Goal: Find specific page/section: Find specific page/section

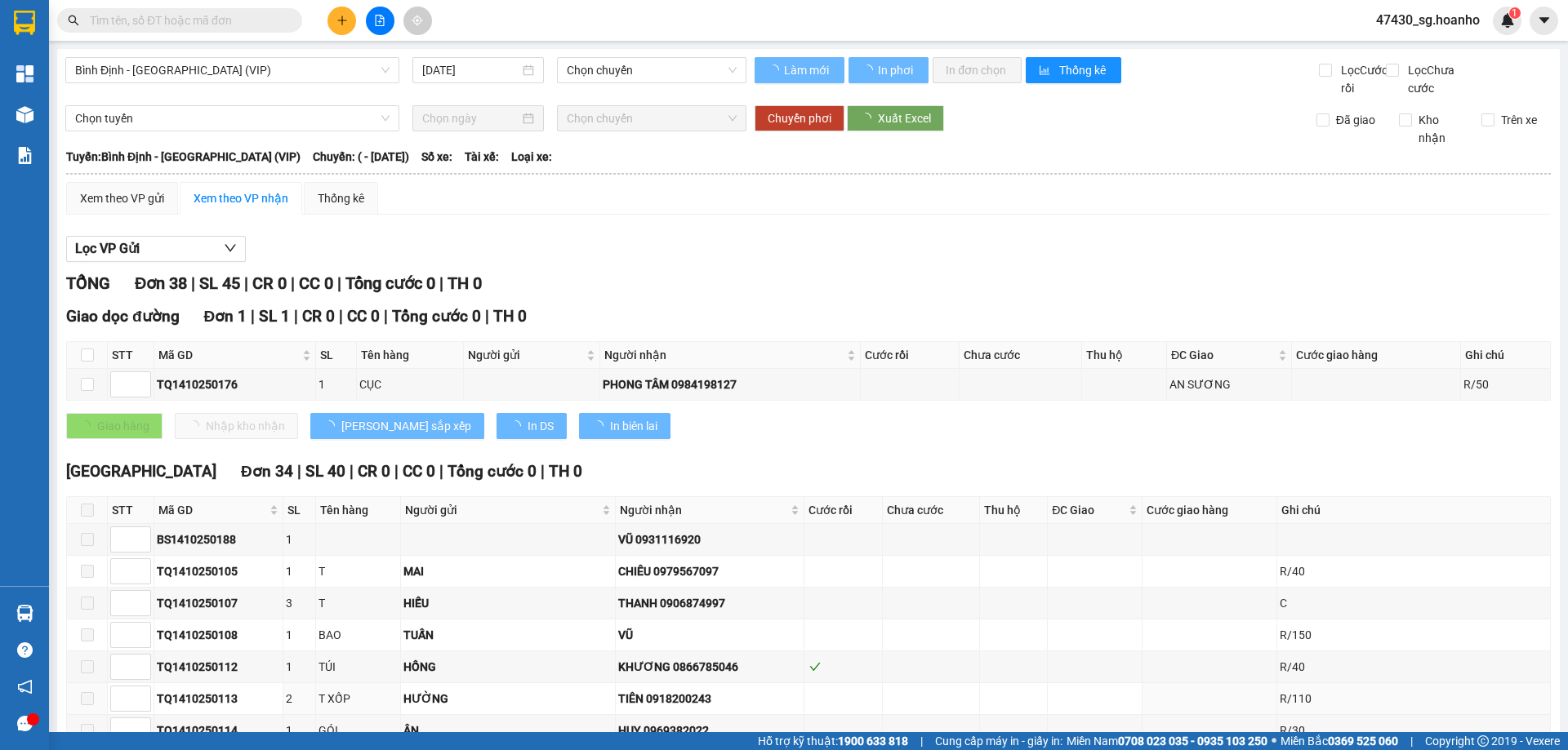
type input "[DATE]"
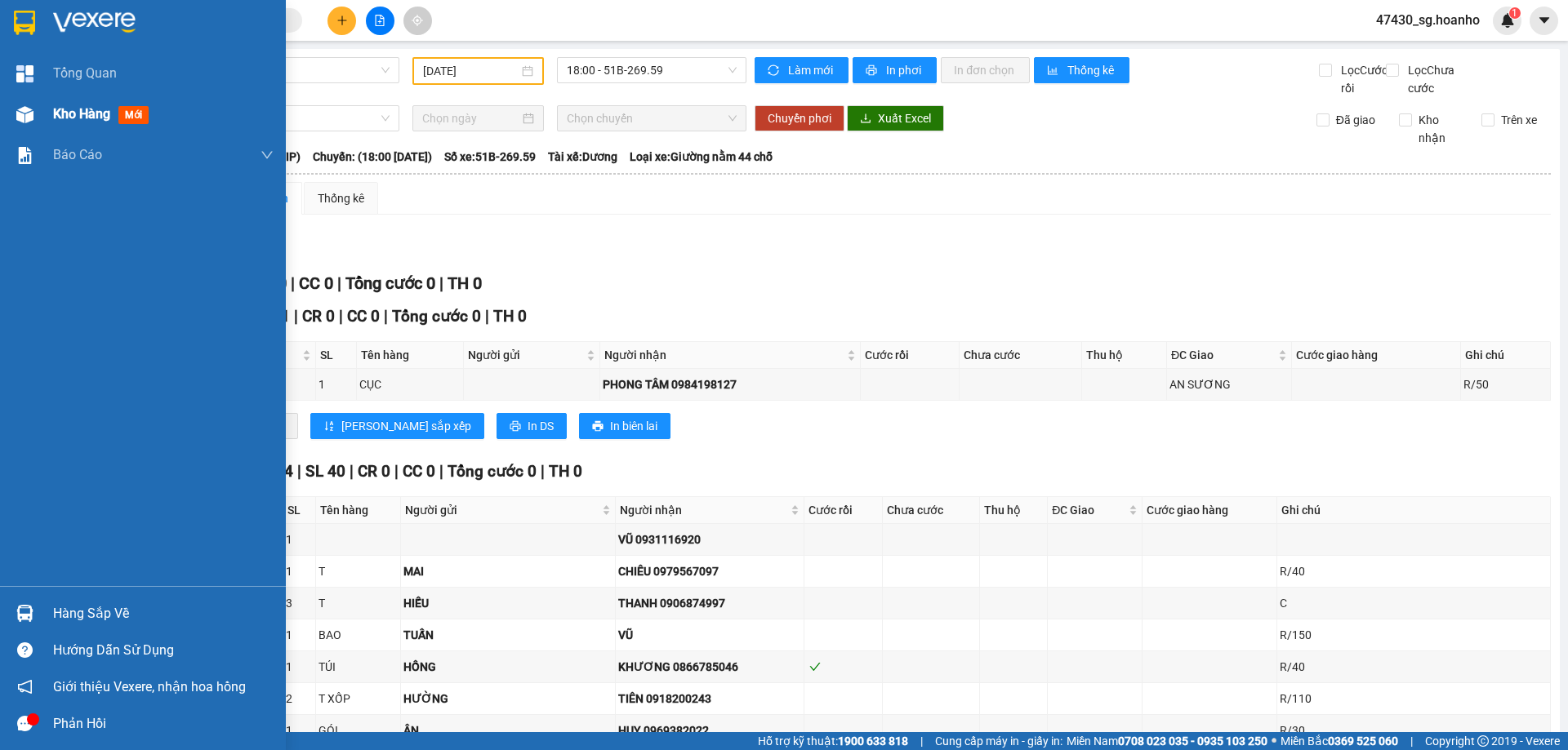
click at [98, 114] on span "Kho hàng" at bounding box center [81, 114] width 57 height 15
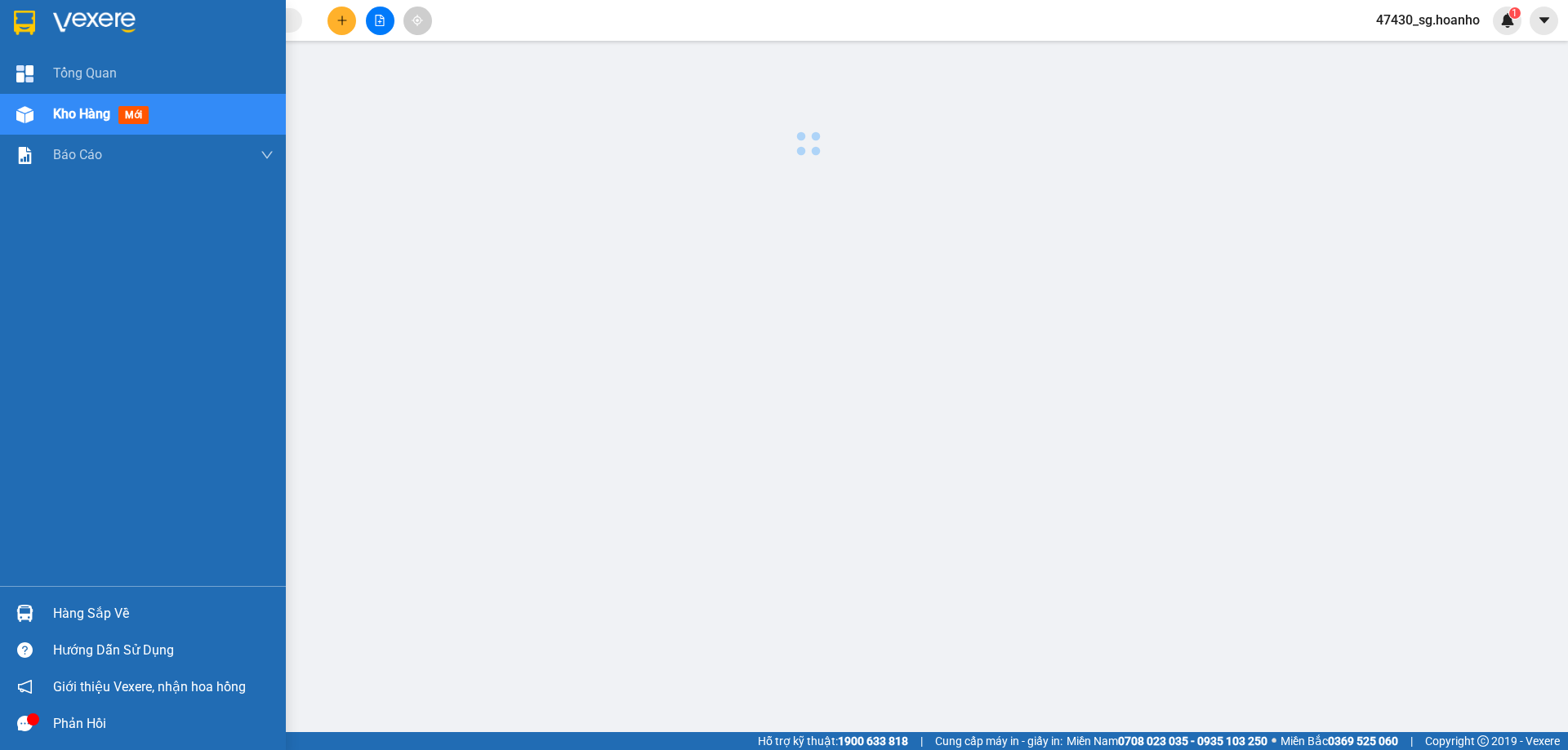
click at [98, 114] on span "Kho hàng" at bounding box center [81, 114] width 57 height 15
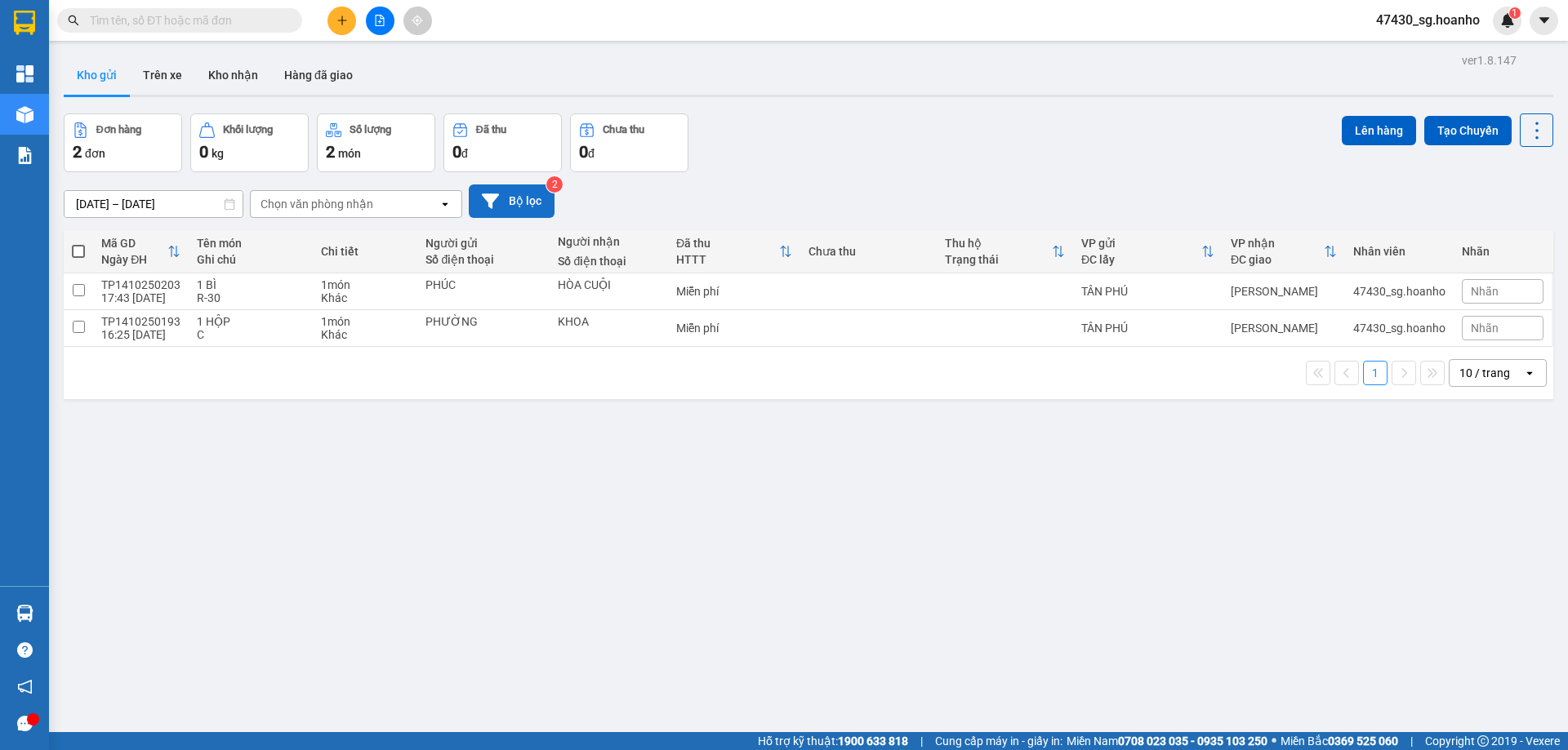
click at [546, 201] on button "Bộ lọc" at bounding box center [512, 201] width 86 height 33
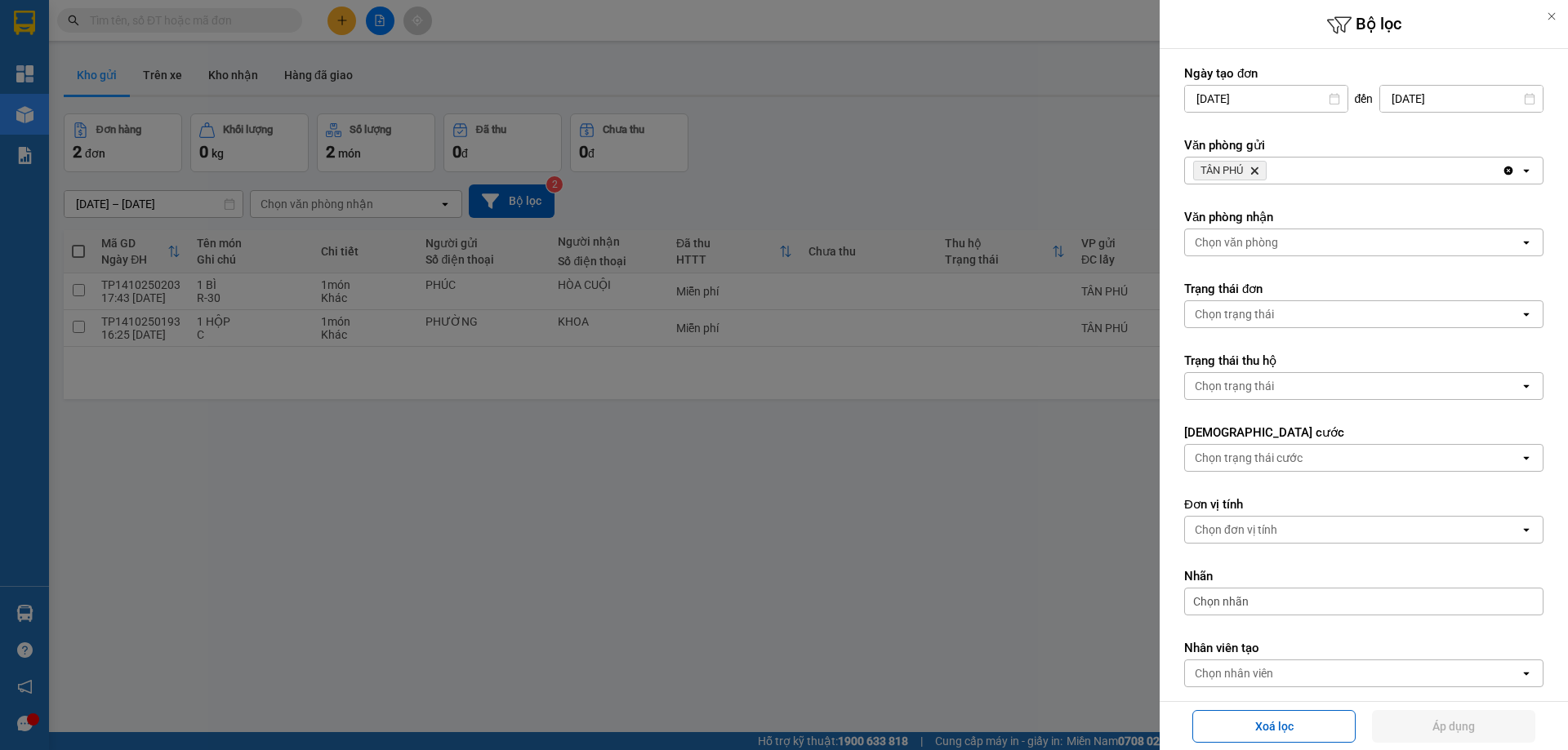
click at [1260, 171] on icon "Delete" at bounding box center [1255, 170] width 10 height 10
click at [1253, 171] on div "Chọn văn phòng" at bounding box center [1236, 170] width 83 height 16
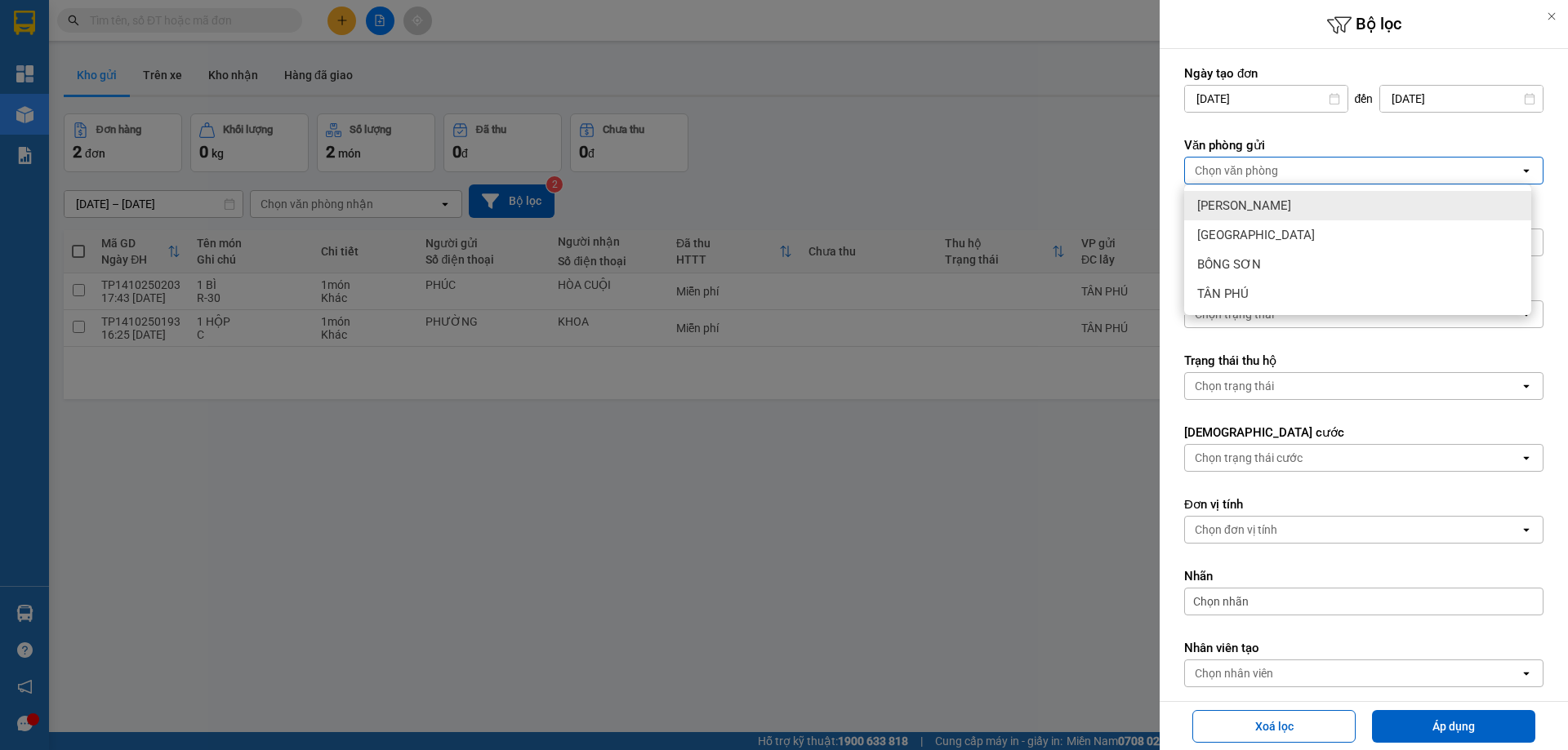
click at [1259, 211] on span "[PERSON_NAME]" at bounding box center [1244, 205] width 94 height 16
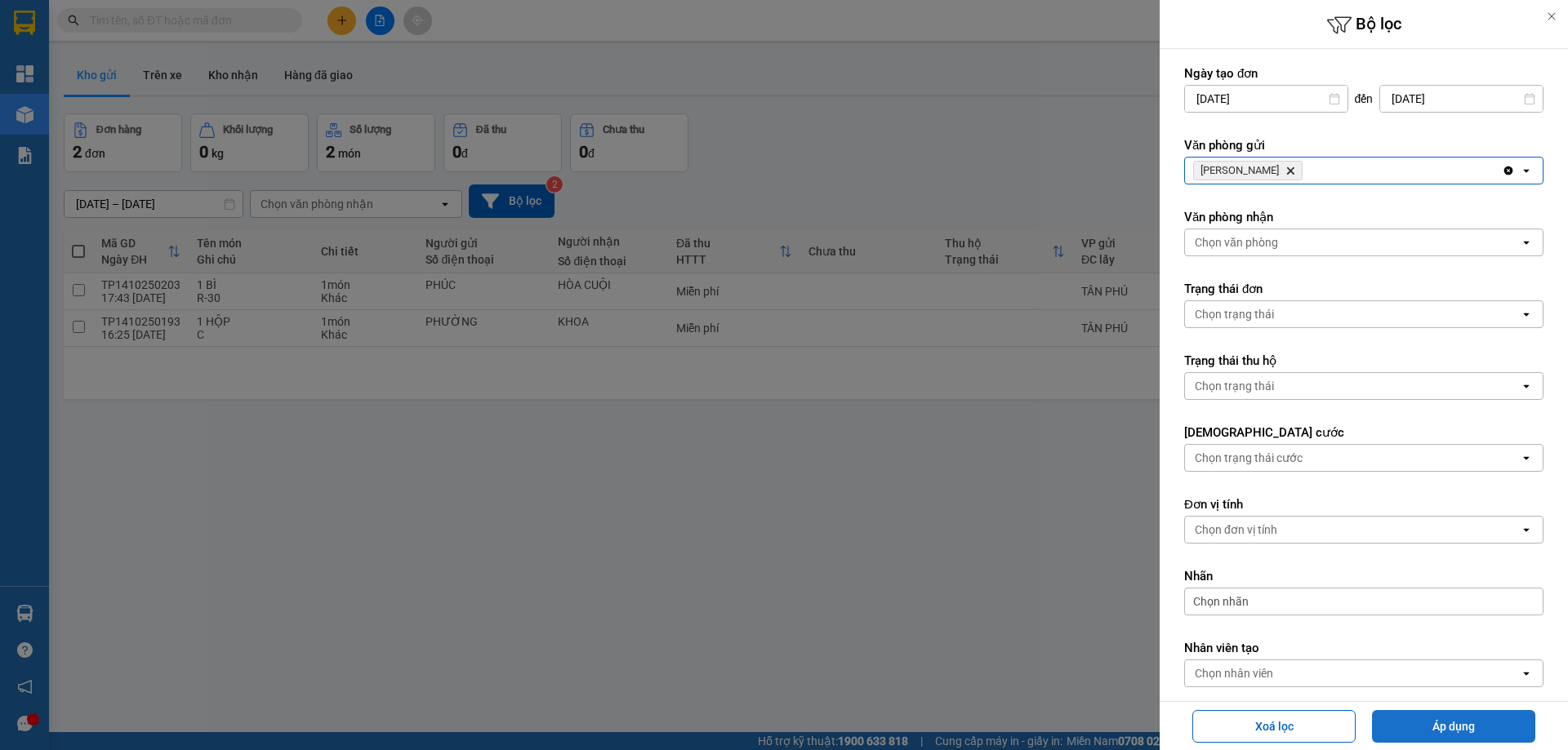
click at [1465, 717] on button "Áp dụng" at bounding box center [1454, 726] width 164 height 33
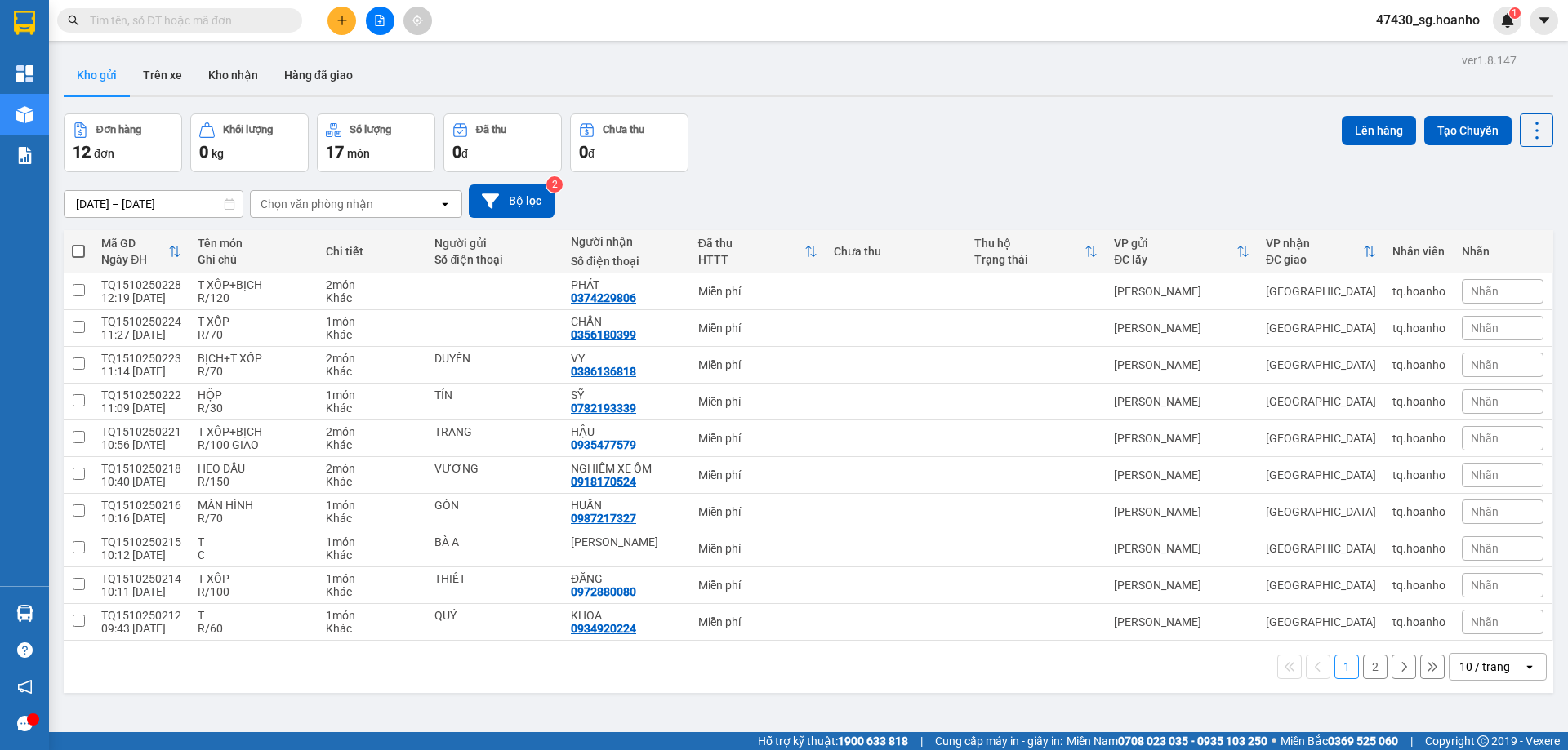
click at [1460, 671] on div "10 / trang" at bounding box center [1485, 667] width 51 height 16
click at [502, 191] on button "Bộ lọc" at bounding box center [512, 201] width 86 height 33
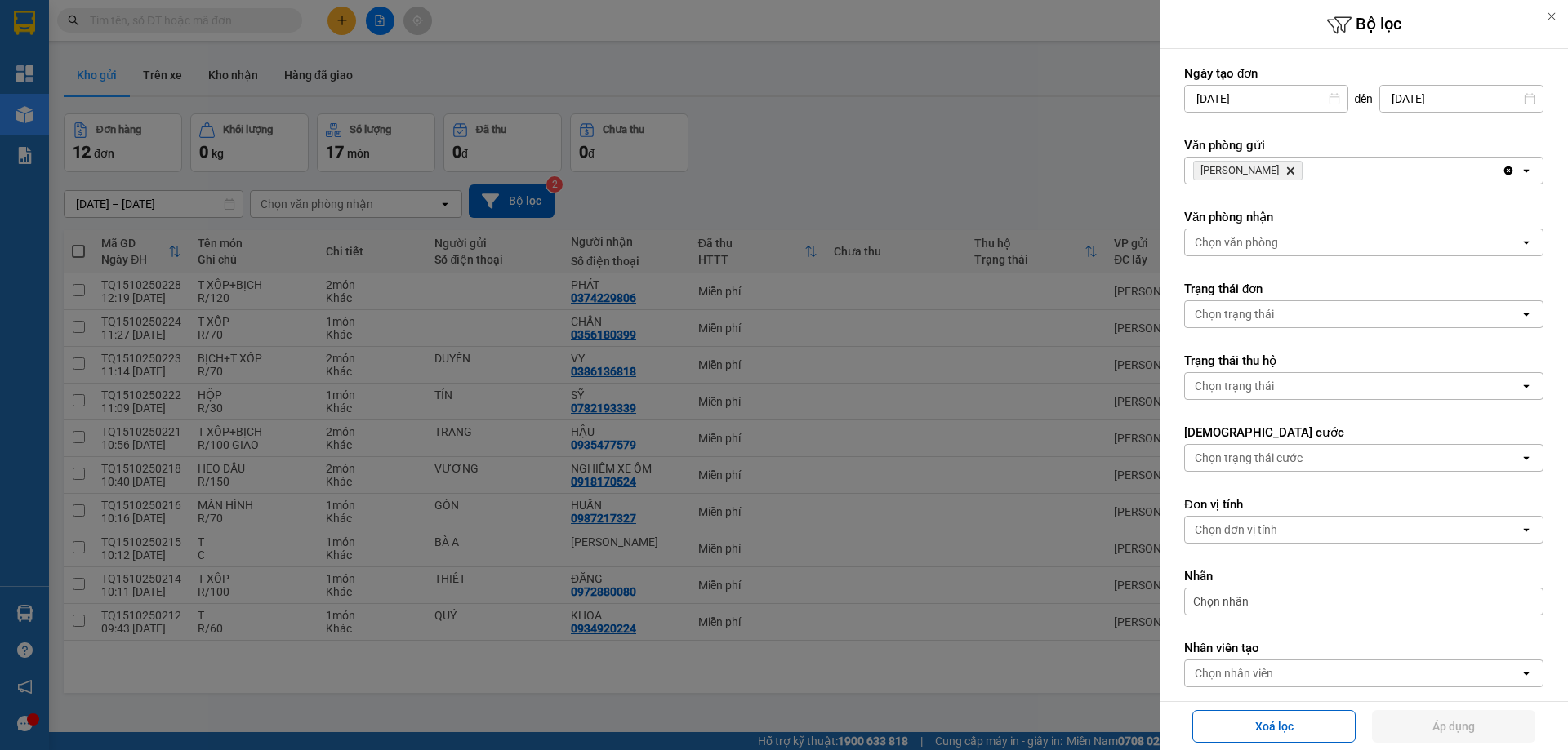
click at [1288, 172] on icon "TAM QUAN, close by backspace" at bounding box center [1291, 171] width 8 height 8
click at [1262, 170] on div "Chọn văn phòng" at bounding box center [1236, 170] width 83 height 16
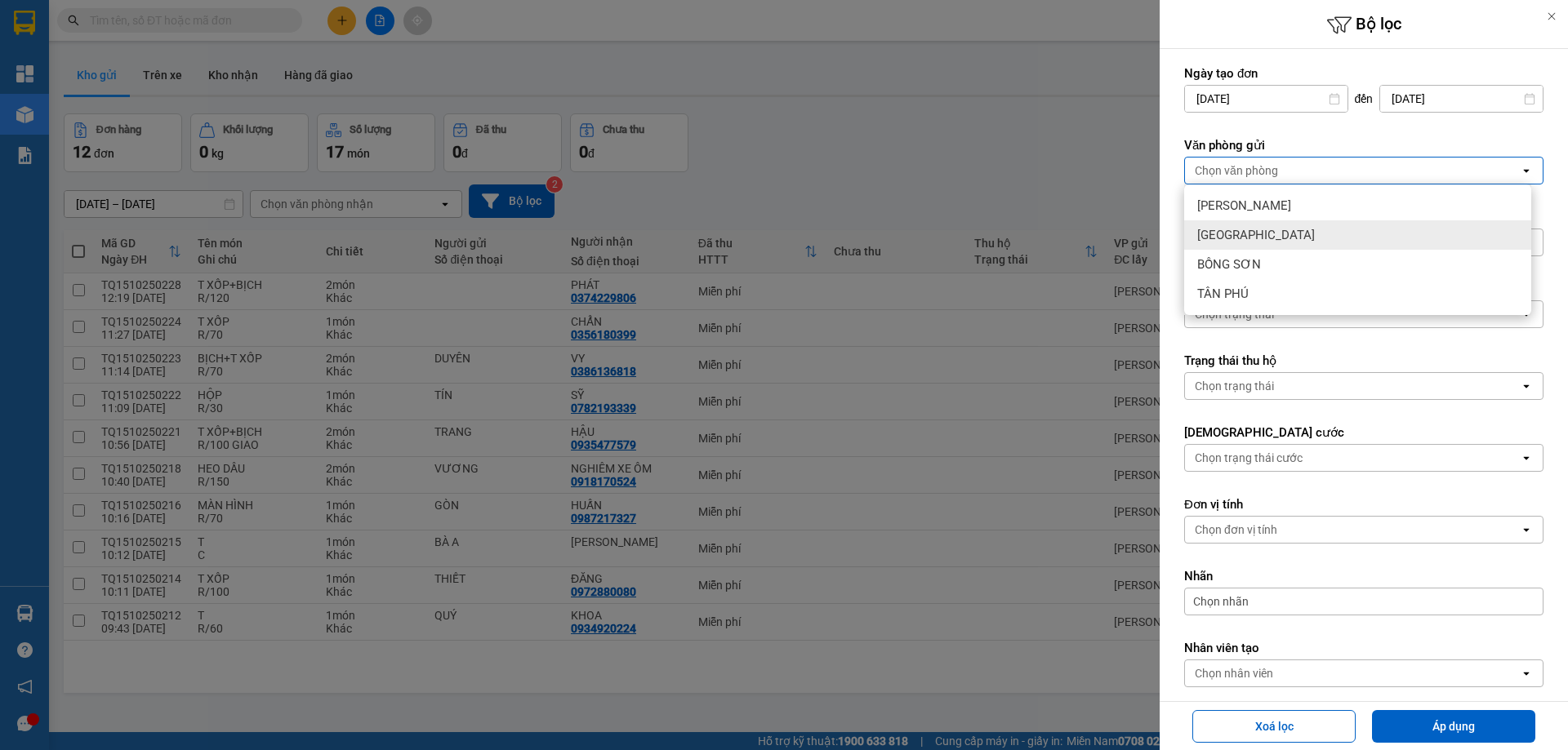
click at [1255, 247] on div "[GEOGRAPHIC_DATA]" at bounding box center [1357, 234] width 347 height 30
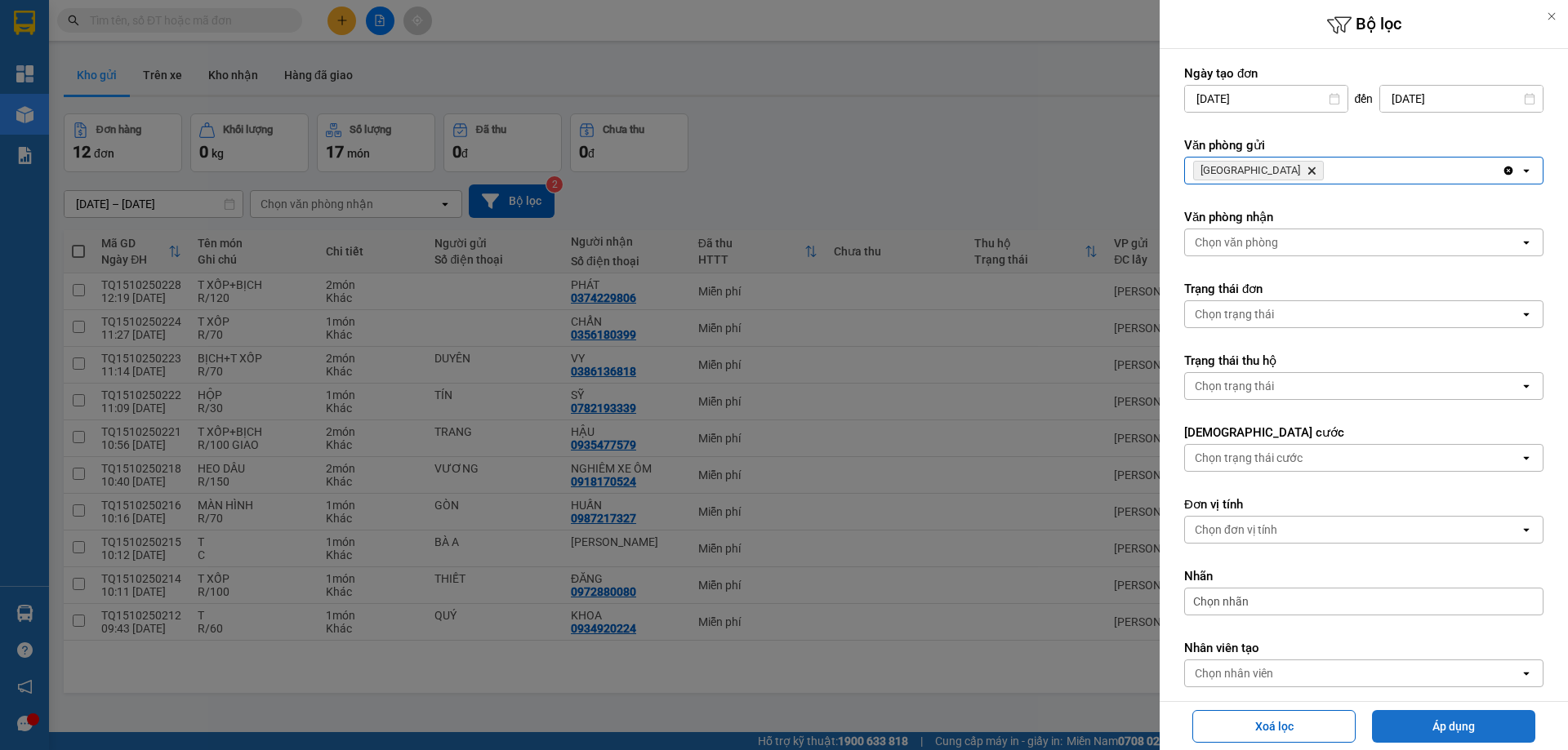
click at [1376, 717] on button "Áp dụng" at bounding box center [1454, 726] width 164 height 33
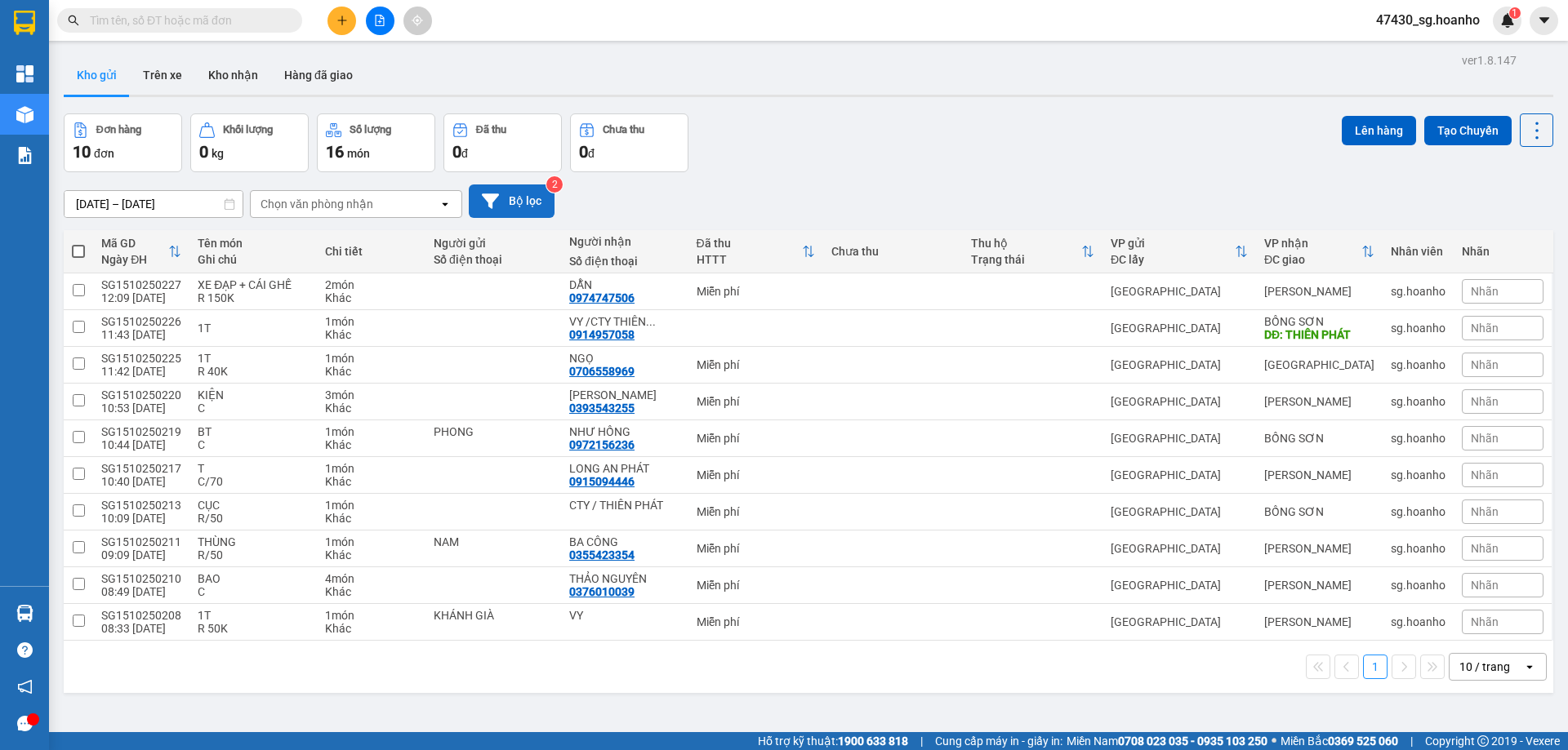
click at [541, 201] on button "Bộ lọc" at bounding box center [512, 201] width 86 height 33
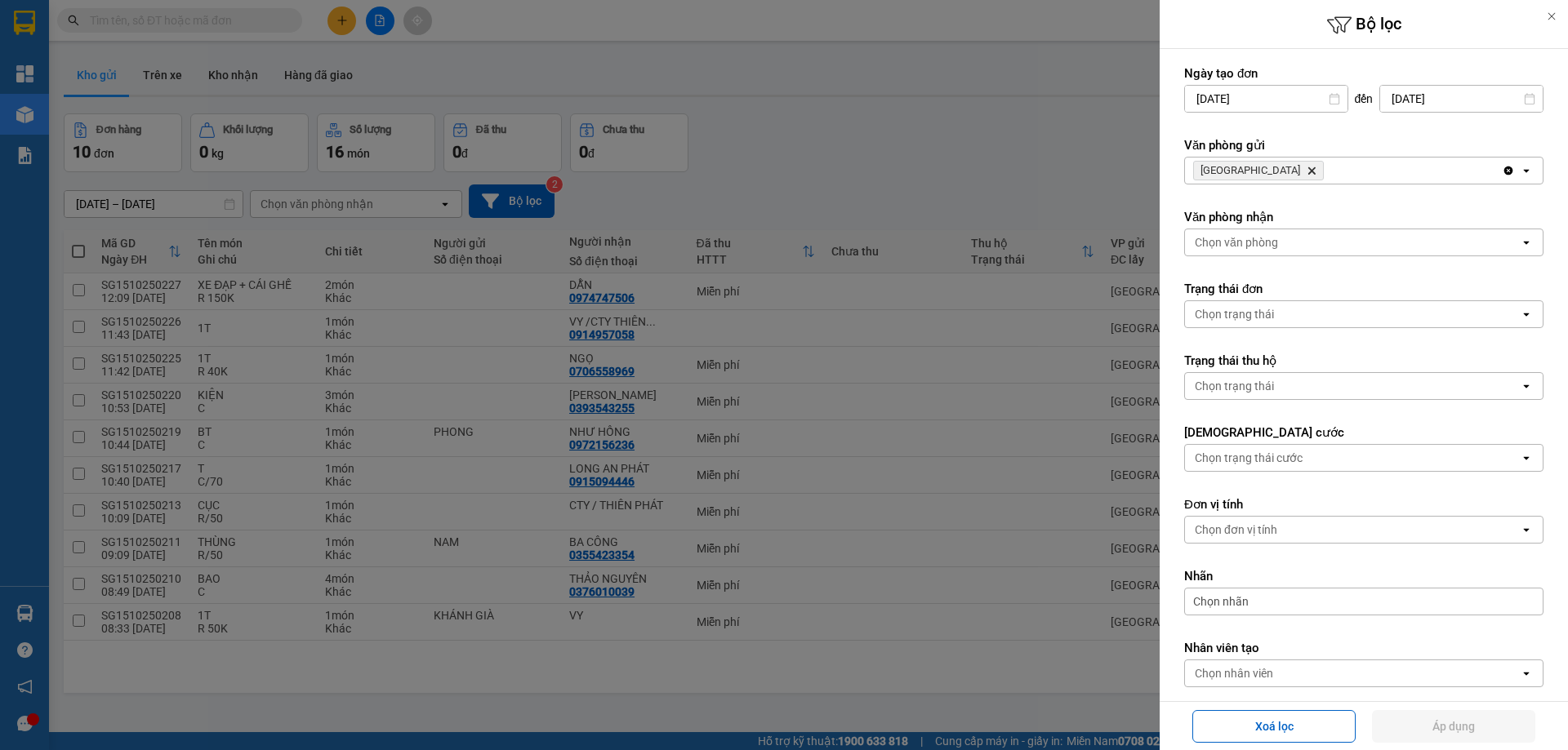
click at [1309, 173] on icon "SÀI GÒN, close by backspace" at bounding box center [1312, 171] width 8 height 8
click at [1246, 176] on div "Chọn văn phòng" at bounding box center [1236, 170] width 83 height 16
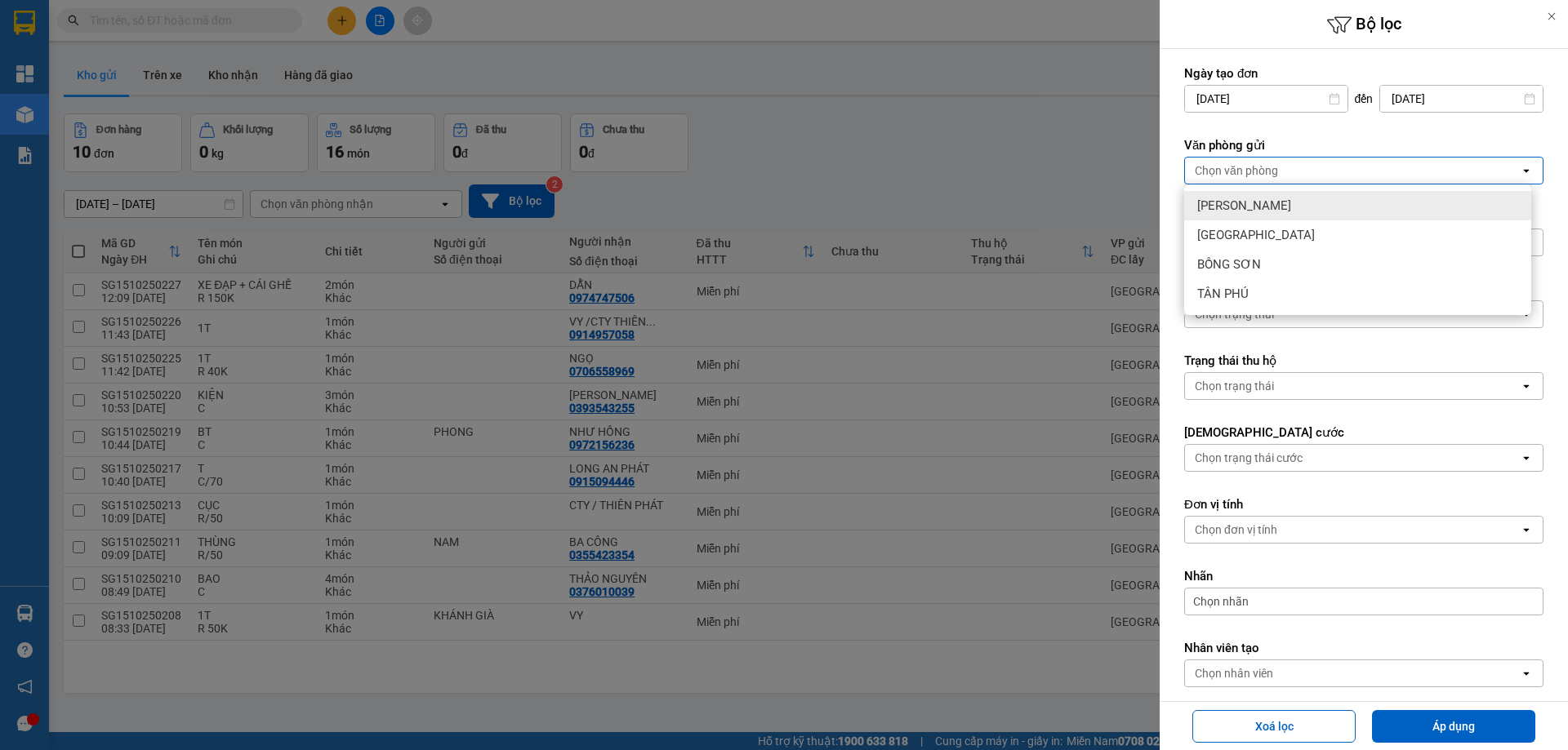
click at [1254, 214] on div "[PERSON_NAME]" at bounding box center [1357, 206] width 347 height 30
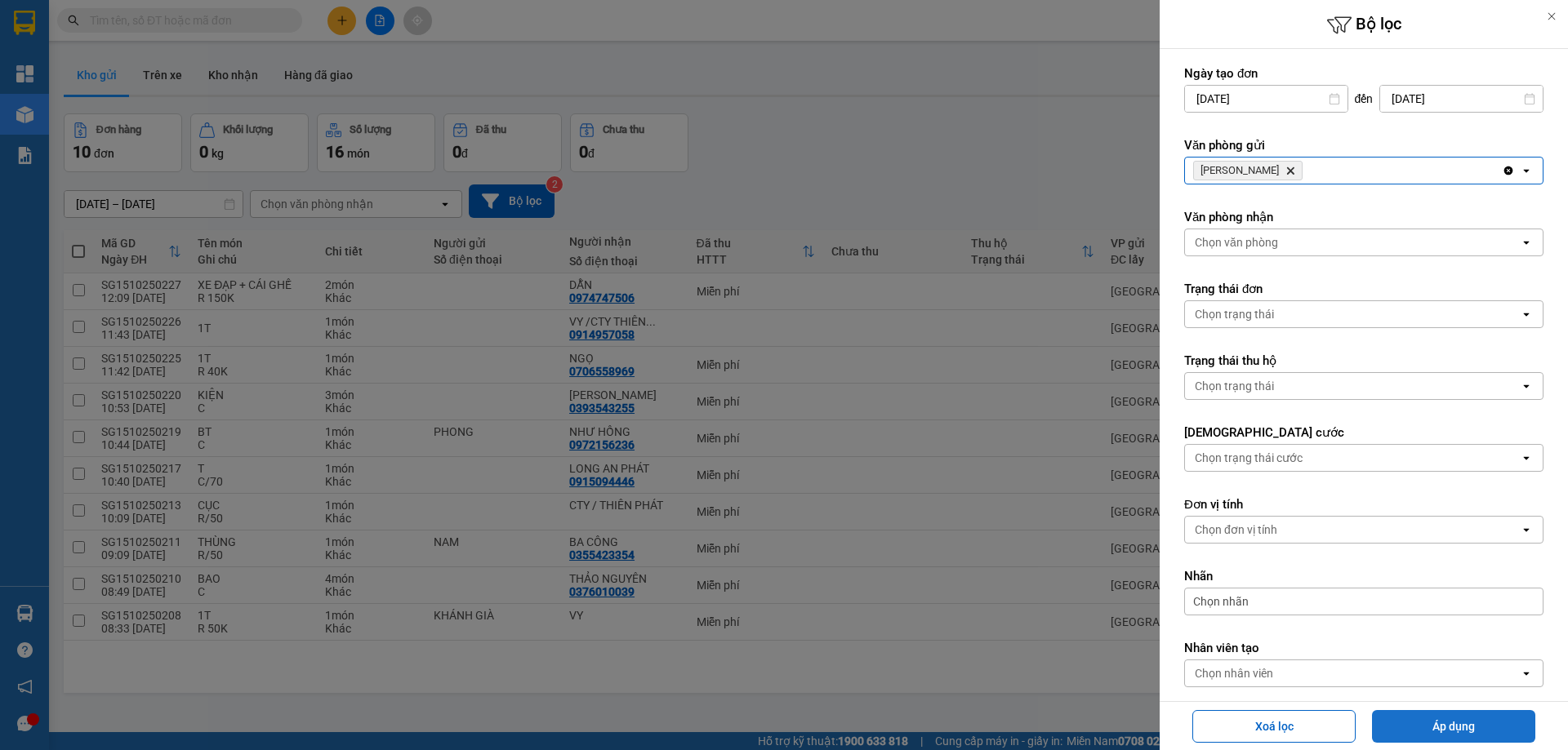
click at [1437, 721] on button "Áp dụng" at bounding box center [1454, 726] width 164 height 33
